Goal: Task Accomplishment & Management: Manage account settings

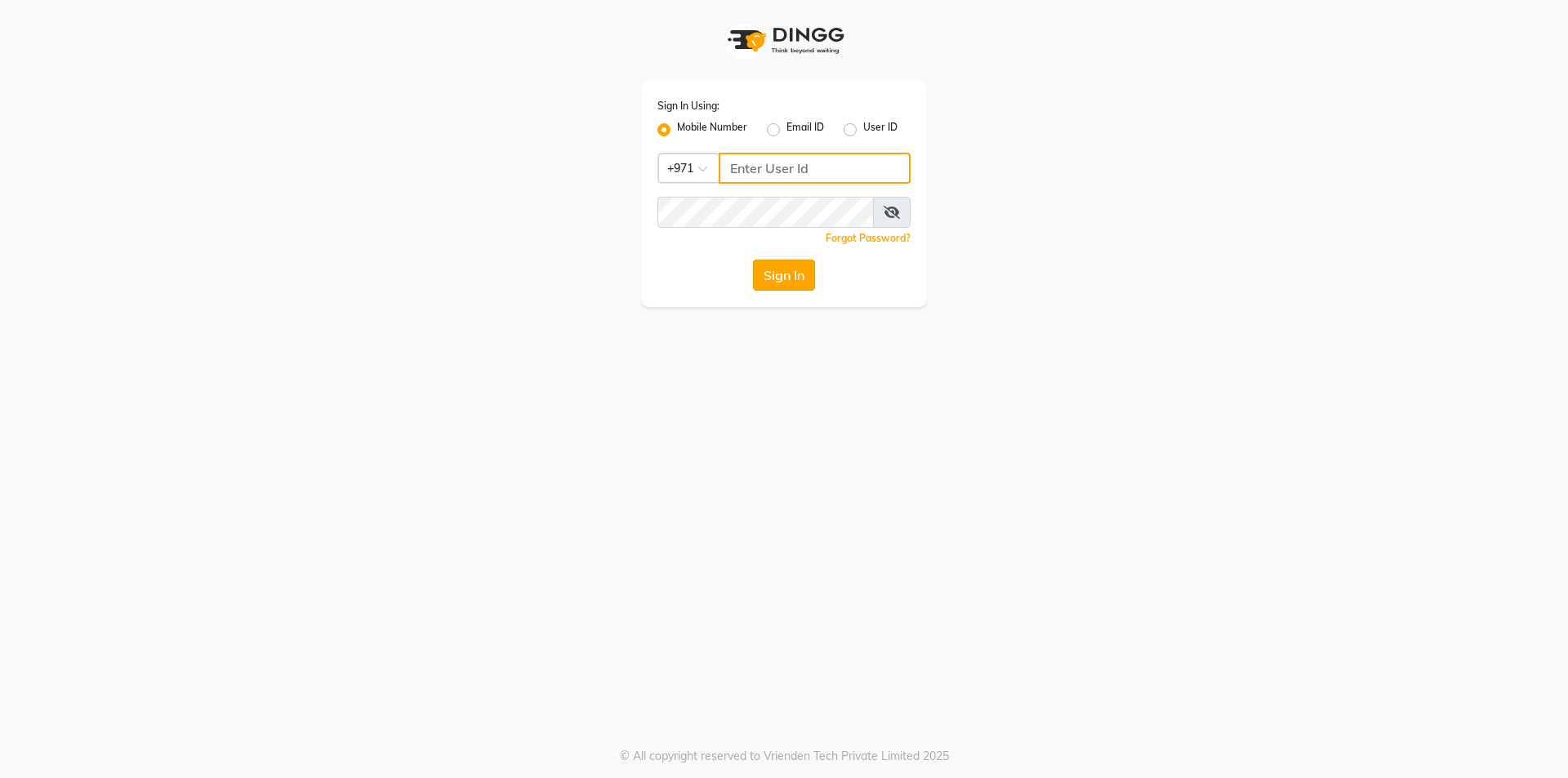
type input "502368109"
click at [794, 283] on button "Sign In" at bounding box center [784, 275] width 62 height 31
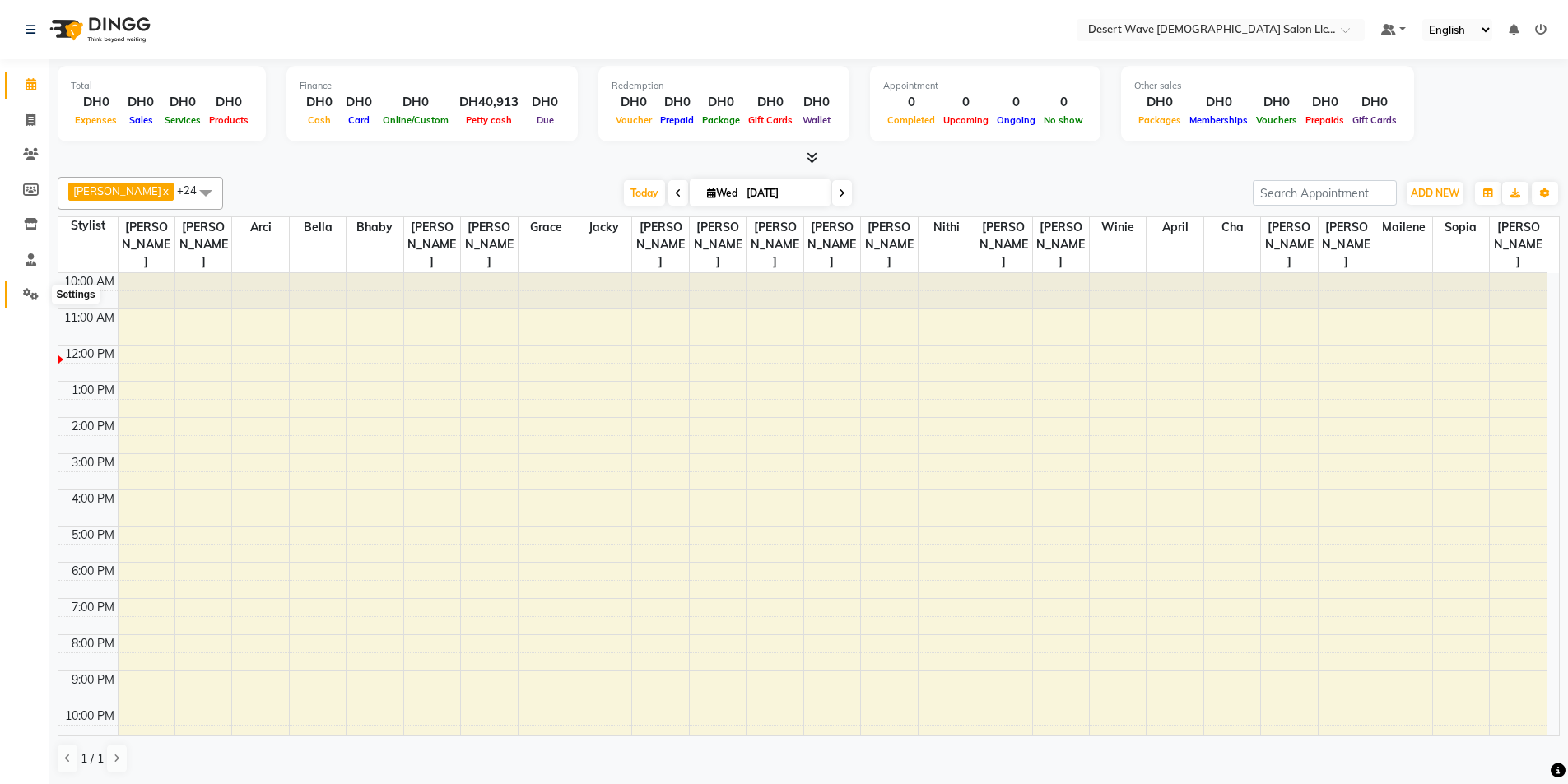
click at [40, 300] on span at bounding box center [30, 295] width 29 height 19
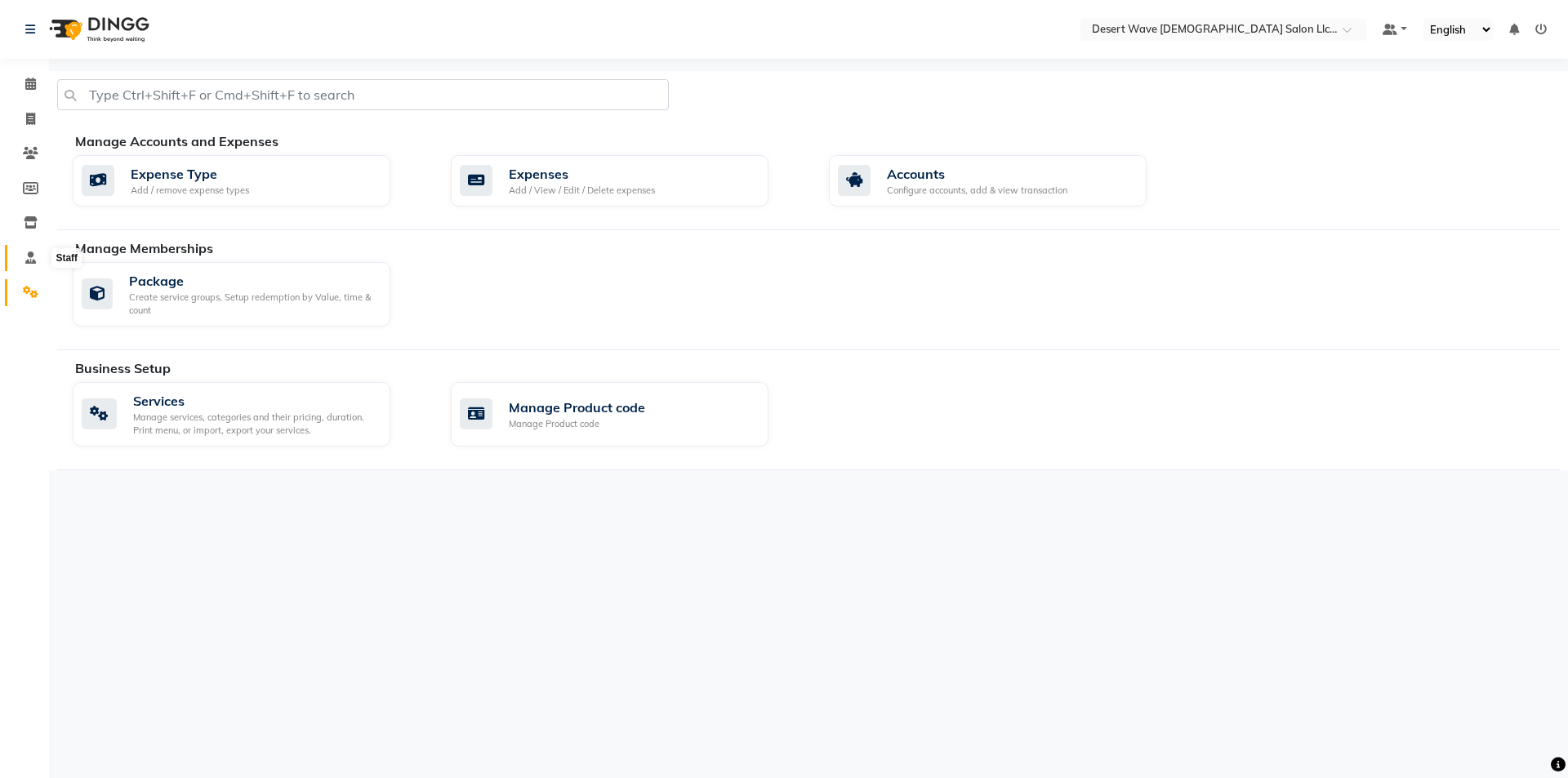
click at [36, 255] on icon at bounding box center [30, 257] width 10 height 12
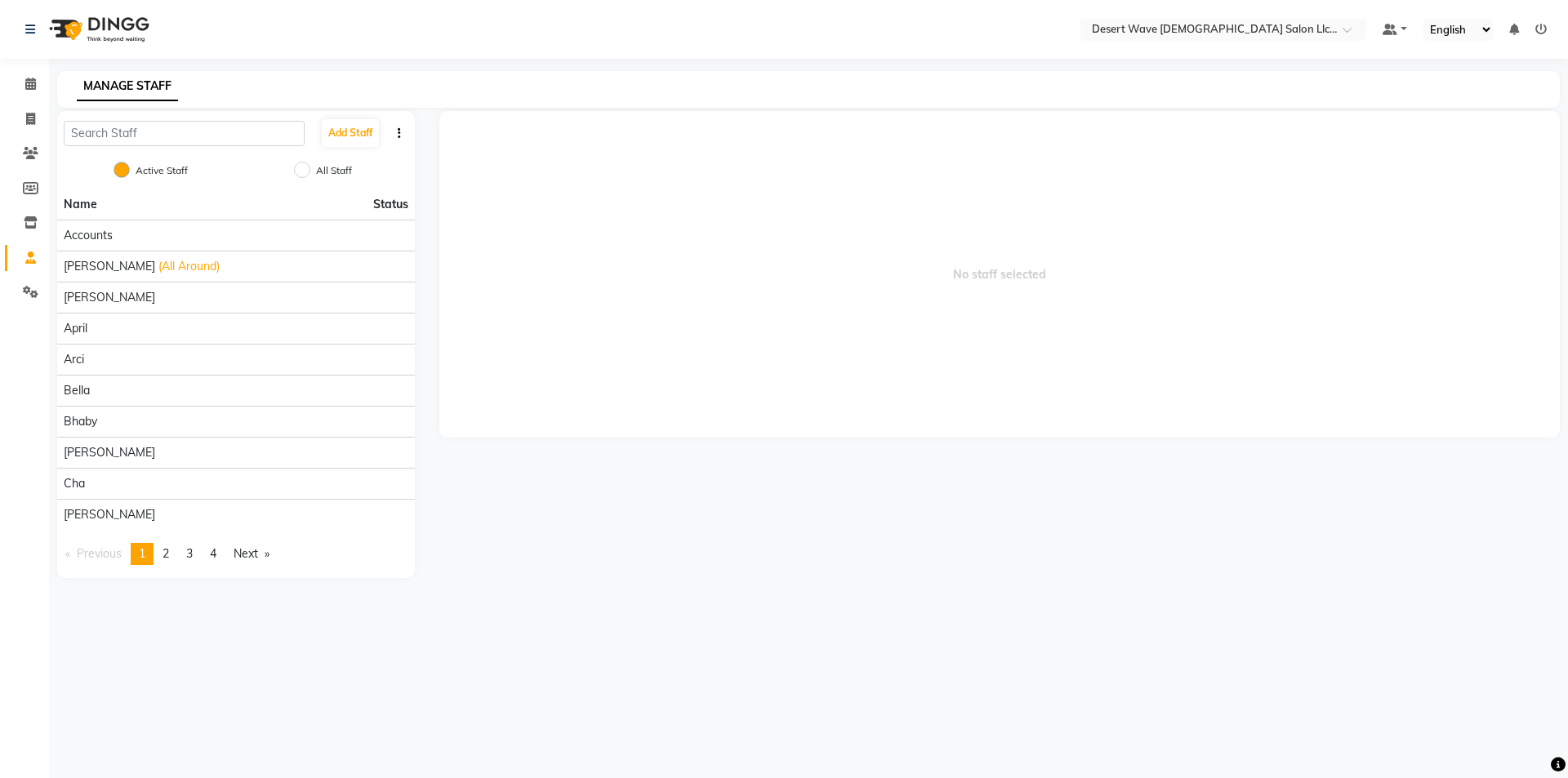
click at [23, 267] on link "Staff" at bounding box center [25, 258] width 40 height 27
click at [40, 293] on span at bounding box center [30, 293] width 28 height 19
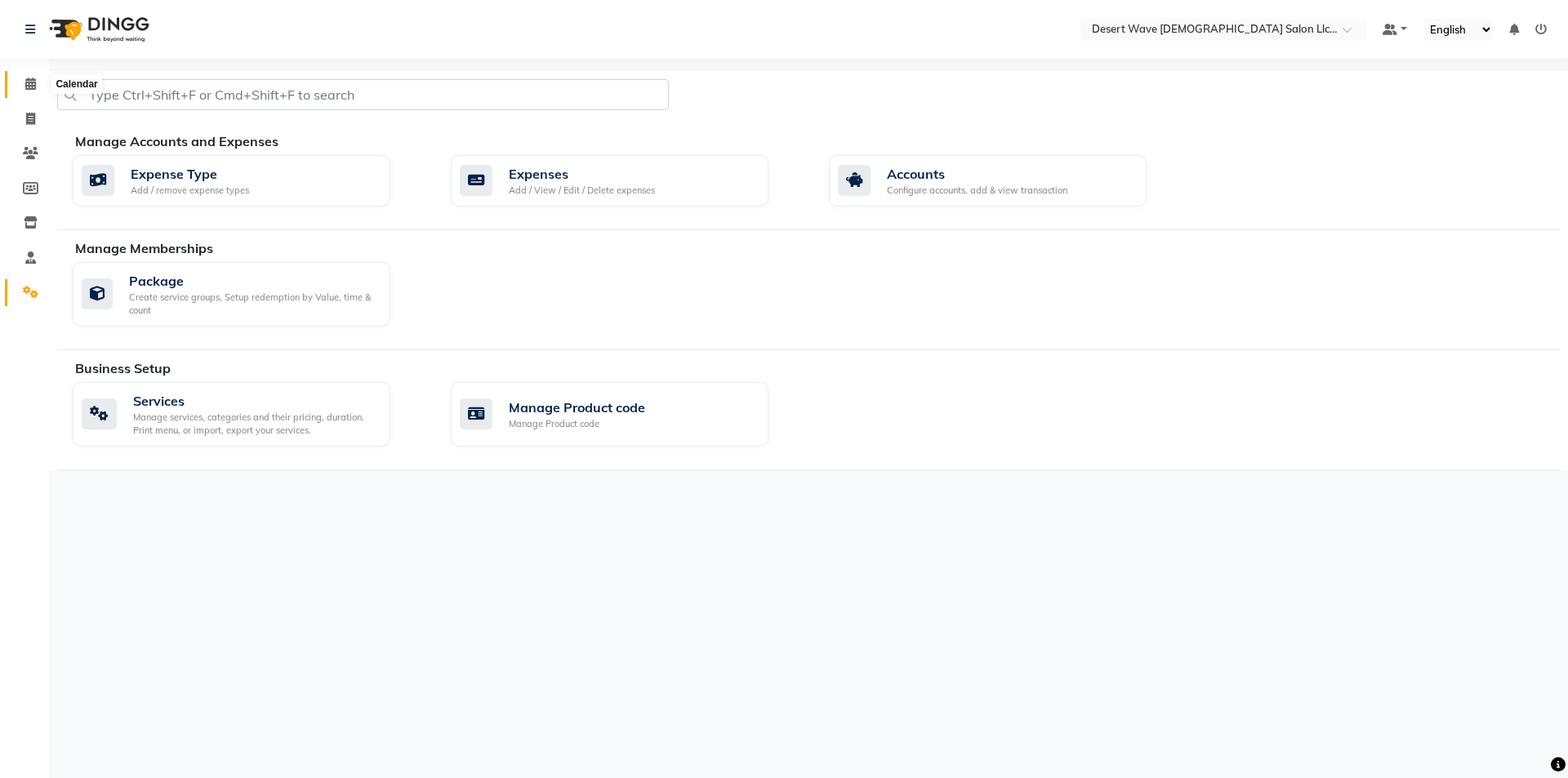
click at [29, 87] on icon at bounding box center [30, 83] width 10 height 12
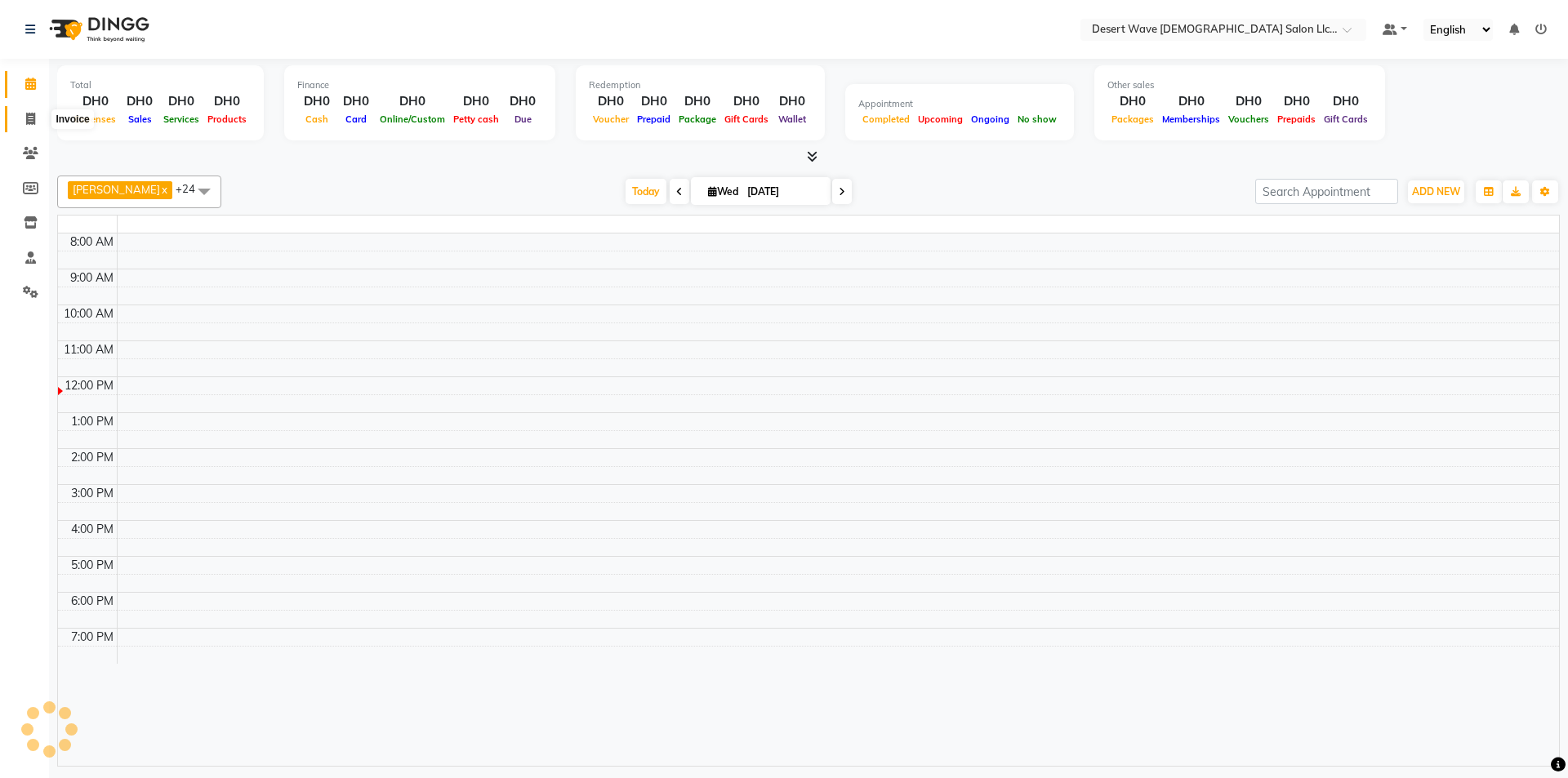
click at [33, 124] on icon at bounding box center [31, 118] width 9 height 12
select select "service"
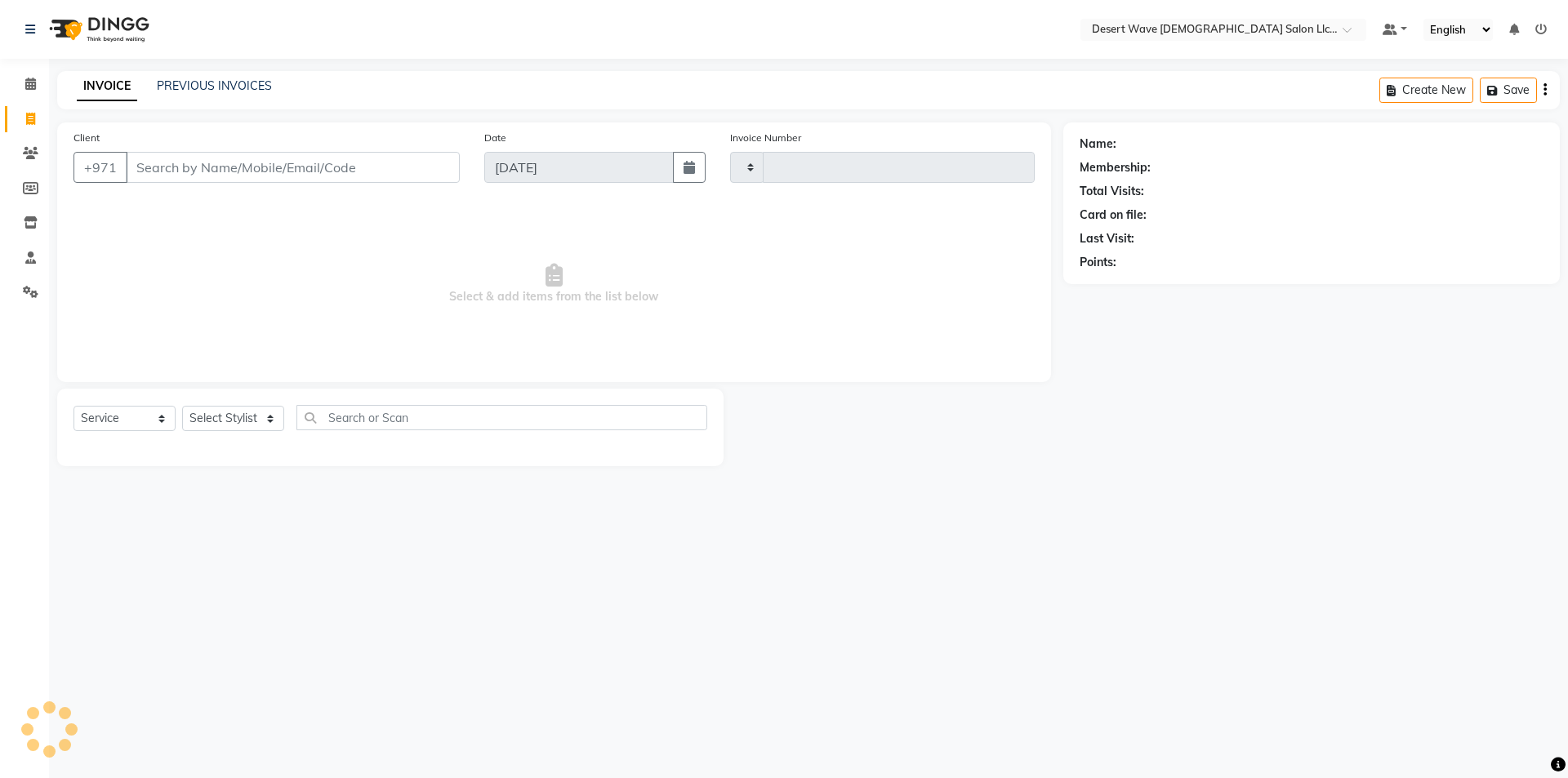
type input "6564"
select select "6563"
click at [215, 93] on link "PREVIOUS INVOICES" at bounding box center [214, 86] width 115 height 15
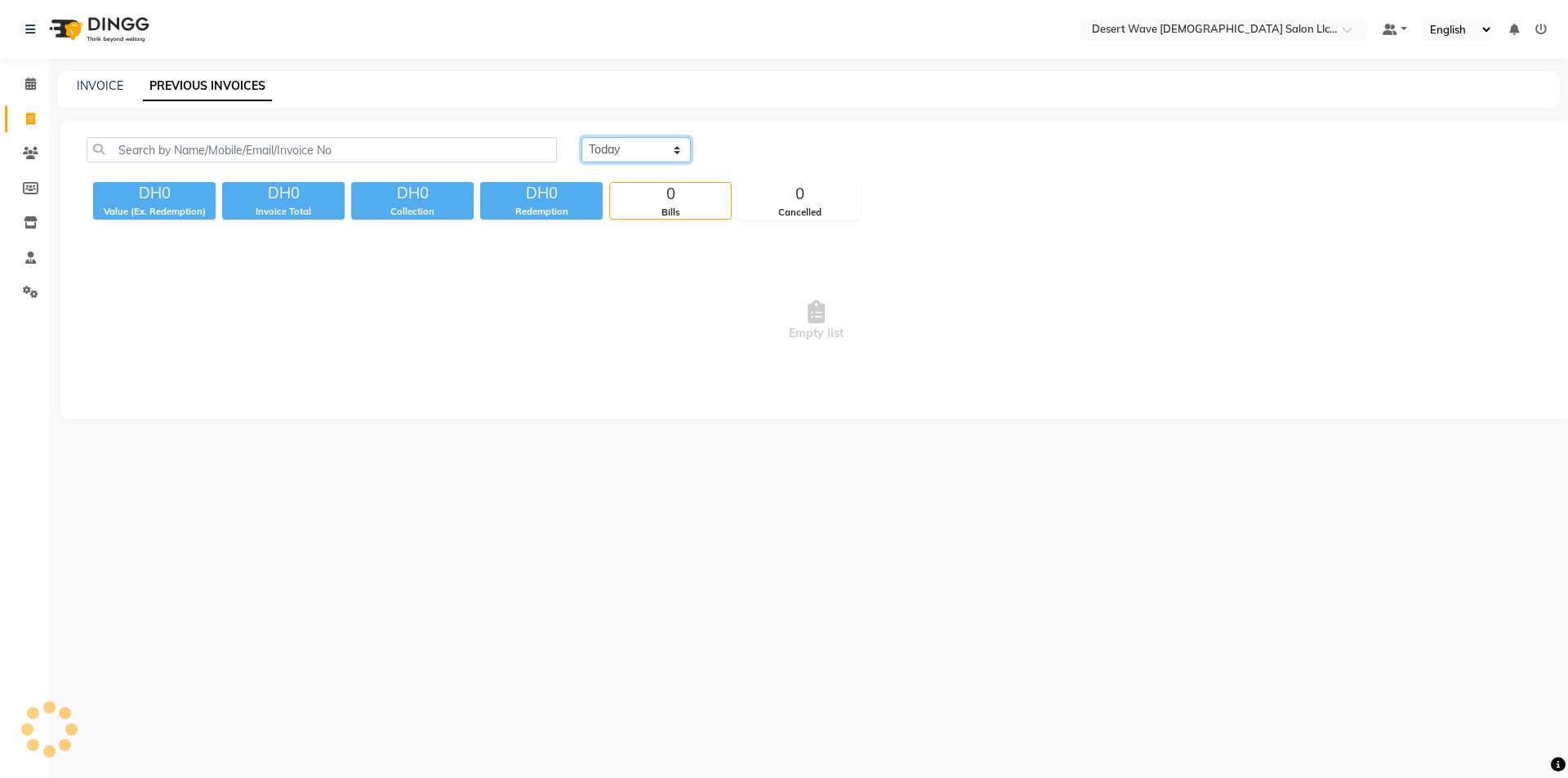
click at [643, 158] on select "Today Yesterday Custom Range" at bounding box center [637, 149] width 110 height 25
select select "yesterday"
click at [582, 137] on select "Today Yesterday Custom Range" at bounding box center [637, 149] width 110 height 25
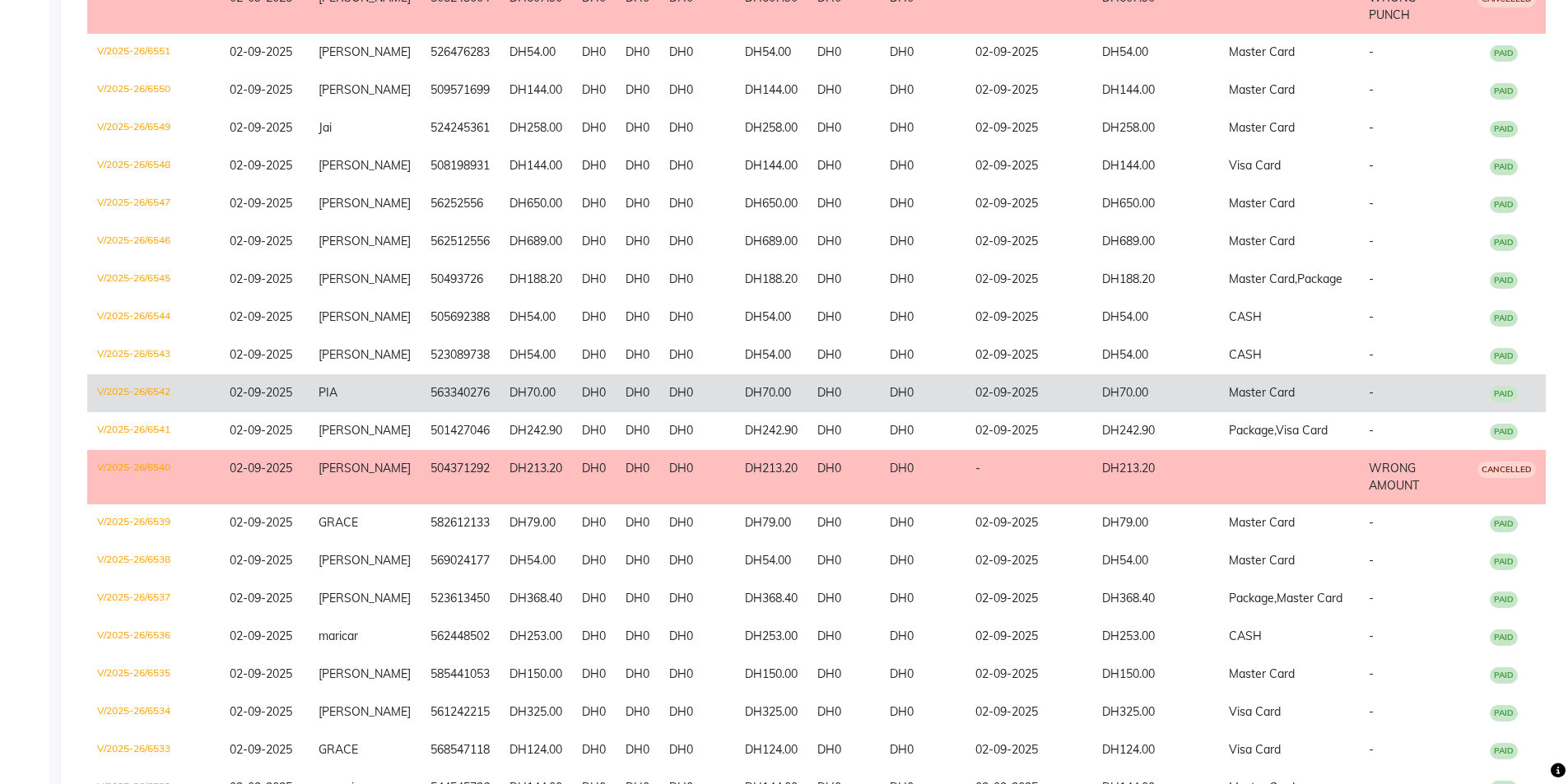
scroll to position [685, 0]
